Goal: Check status: Check status

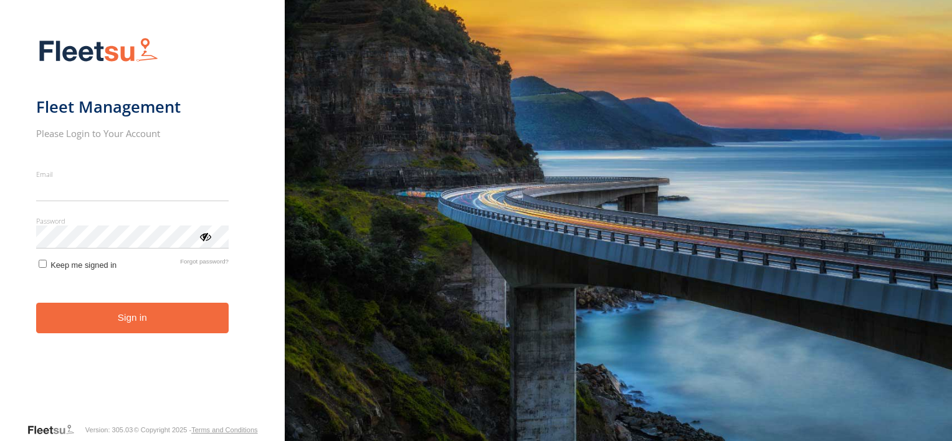
type input "**********"
click at [208, 324] on button "Sign in" at bounding box center [132, 318] width 193 height 31
click at [208, 326] on button "Sign in" at bounding box center [132, 318] width 193 height 31
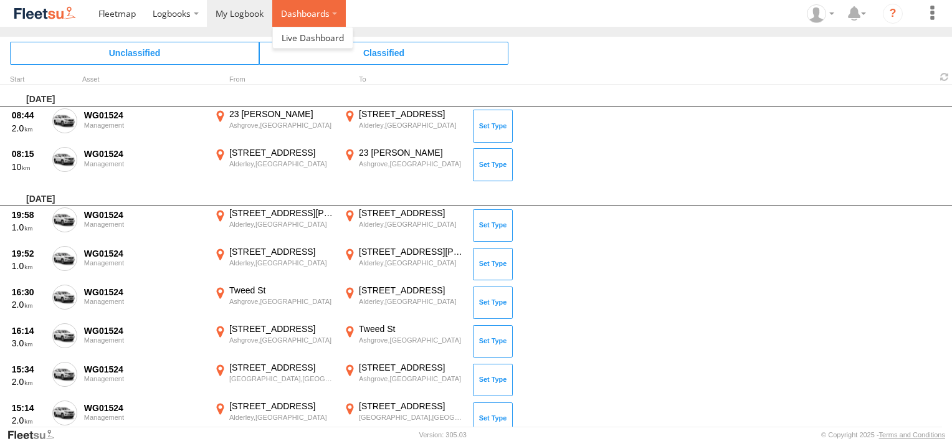
click at [284, 19] on label "Dashboards" at bounding box center [309, 13] width 74 height 27
click at [286, 39] on span at bounding box center [313, 38] width 62 height 12
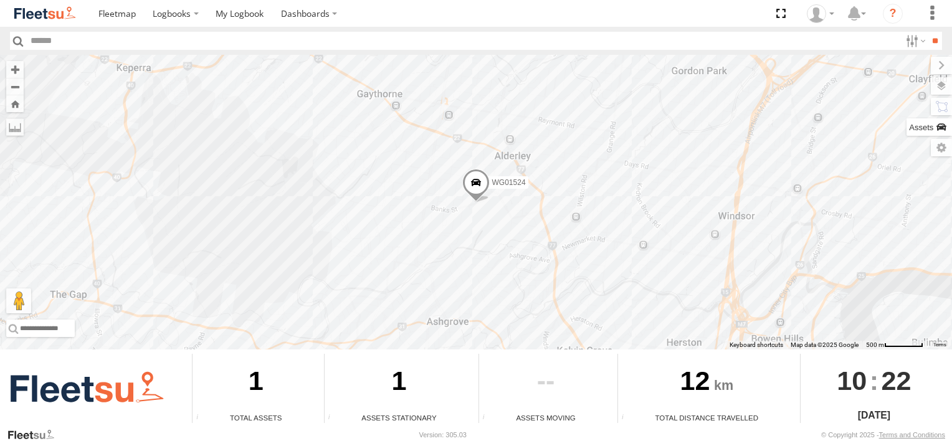
click at [935, 132] on label at bounding box center [928, 126] width 45 height 17
click at [0, 0] on div "Management" at bounding box center [0, 0] width 0 height 0
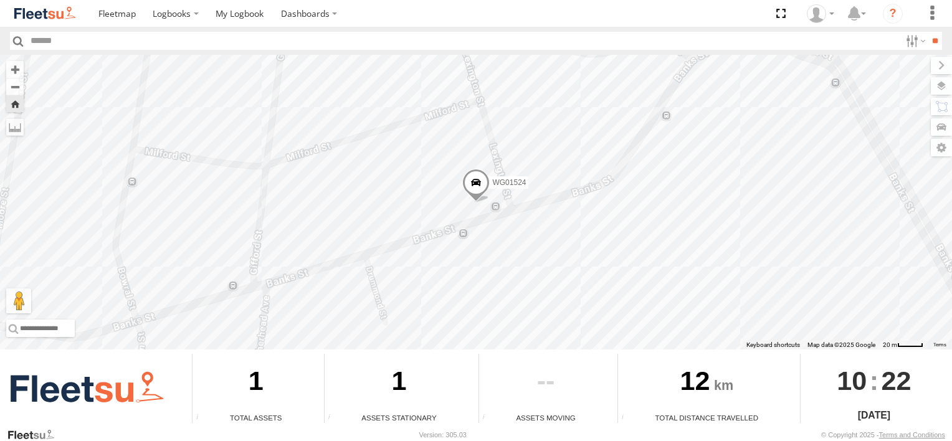
click at [270, 407] on div "1" at bounding box center [256, 383] width 126 height 59
click at [657, 388] on div "12" at bounding box center [707, 383] width 178 height 59
click at [476, 177] on span at bounding box center [475, 186] width 27 height 34
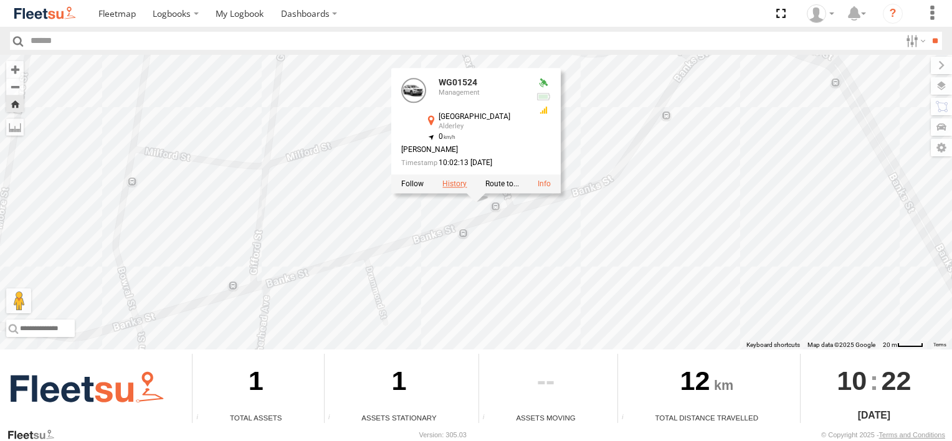
click at [456, 184] on label at bounding box center [454, 183] width 24 height 9
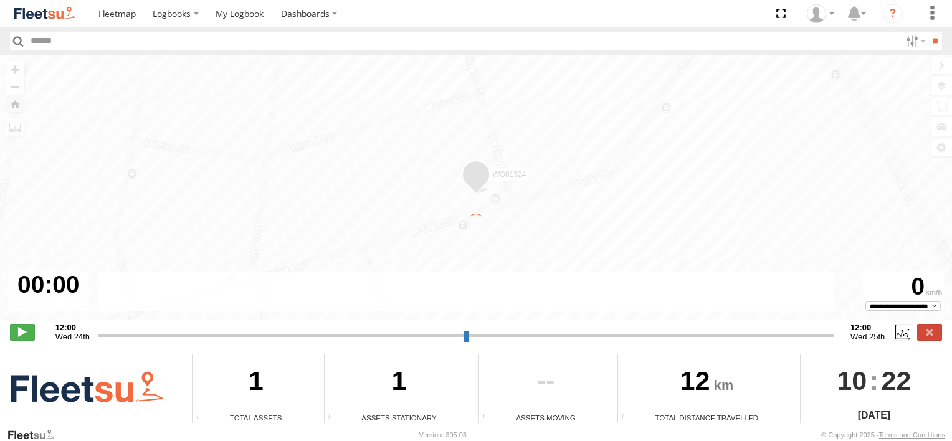
type input "**********"
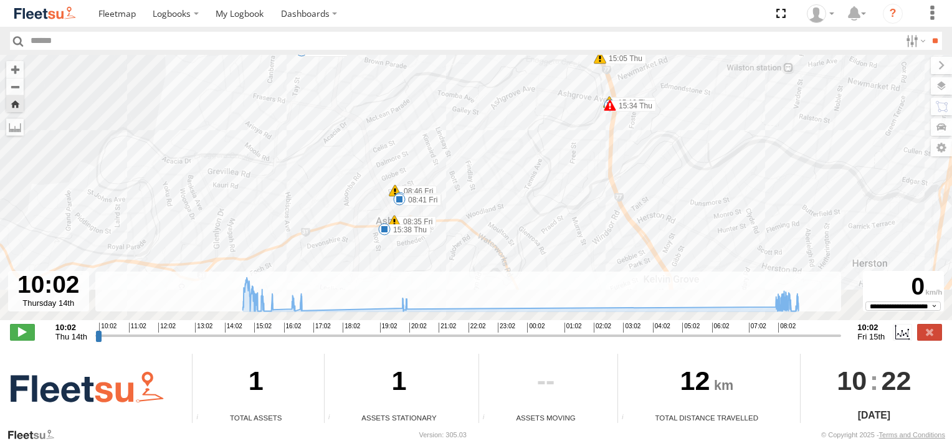
drag, startPoint x: 336, startPoint y: 194, endPoint x: 314, endPoint y: 115, distance: 81.6
click at [314, 115] on div "WG01524 15:34 Thu 15:19 Thu 15:38 Thu 16:21 Thu 19:54 Thu 08:37 Fri 08:41 Fri 1…" at bounding box center [476, 194] width 952 height 278
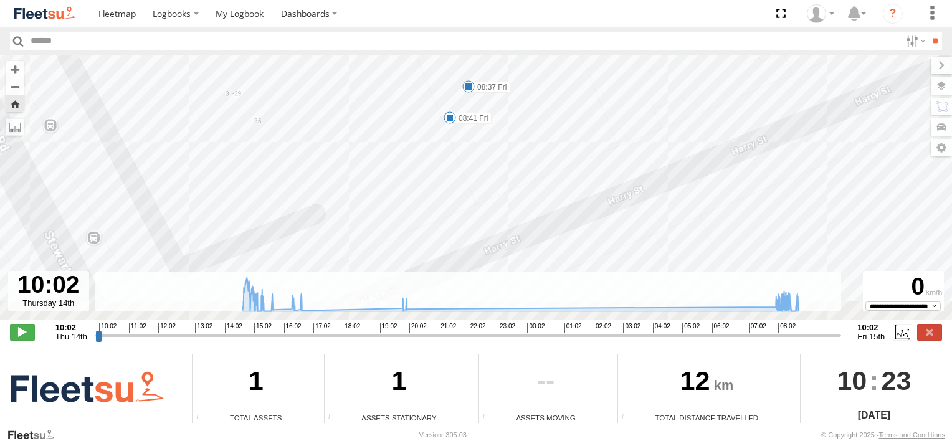
drag, startPoint x: 543, startPoint y: 153, endPoint x: 528, endPoint y: 35, distance: 118.6
click at [527, 34] on body "Dashboards" at bounding box center [476, 220] width 952 height 441
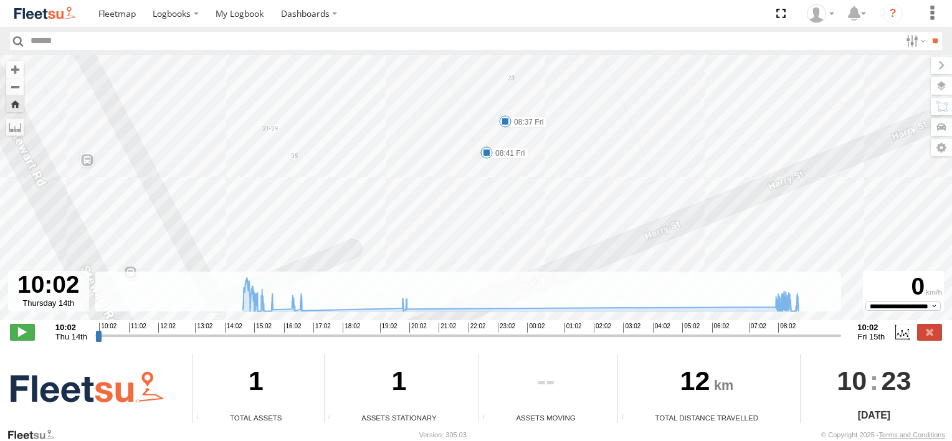
click at [486, 152] on span at bounding box center [486, 152] width 12 height 12
click at [600, 122] on div "WG01524 15:34 Thu 15:19 Thu 15:38 Thu 16:21 Thu 19:54 Thu 08:37 Fri 08:41 Fri 1…" at bounding box center [476, 194] width 952 height 278
click at [521, 100] on div at bounding box center [509, 94] width 26 height 25
click at [566, 173] on div "WG01524 15:34 Thu 15:19 Thu 15:38 Thu 16:21 Thu 19:54 Thu 08:37 Fri 08:41 Fri 1…" at bounding box center [476, 194] width 952 height 278
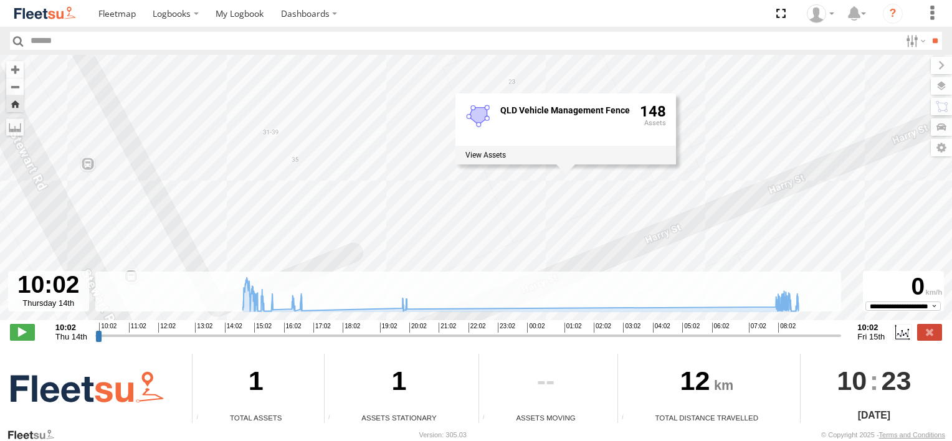
click at [381, 138] on div "WG01524 15:34 Thu 15:19 Thu 15:38 Thu 16:21 Thu 19:54 Thu 08:37 Fri 08:41 Fri 1…" at bounding box center [476, 194] width 952 height 278
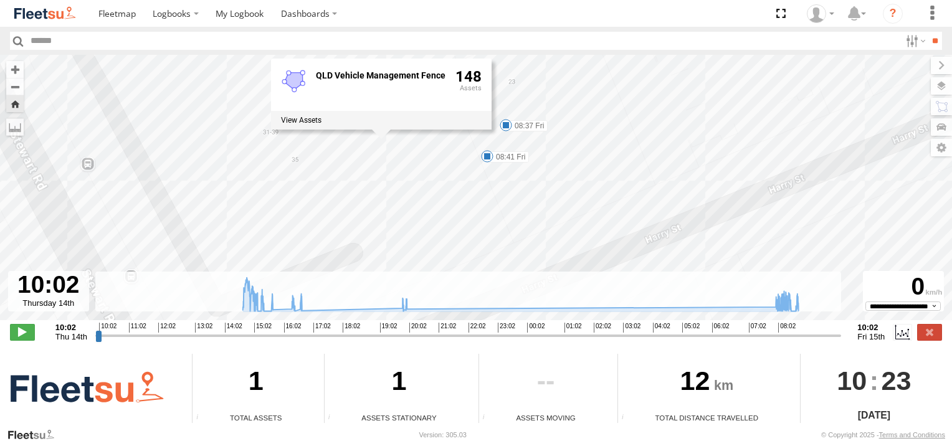
click at [541, 122] on label "08:37 Fri" at bounding box center [527, 125] width 42 height 11
